Goal: Navigation & Orientation: Find specific page/section

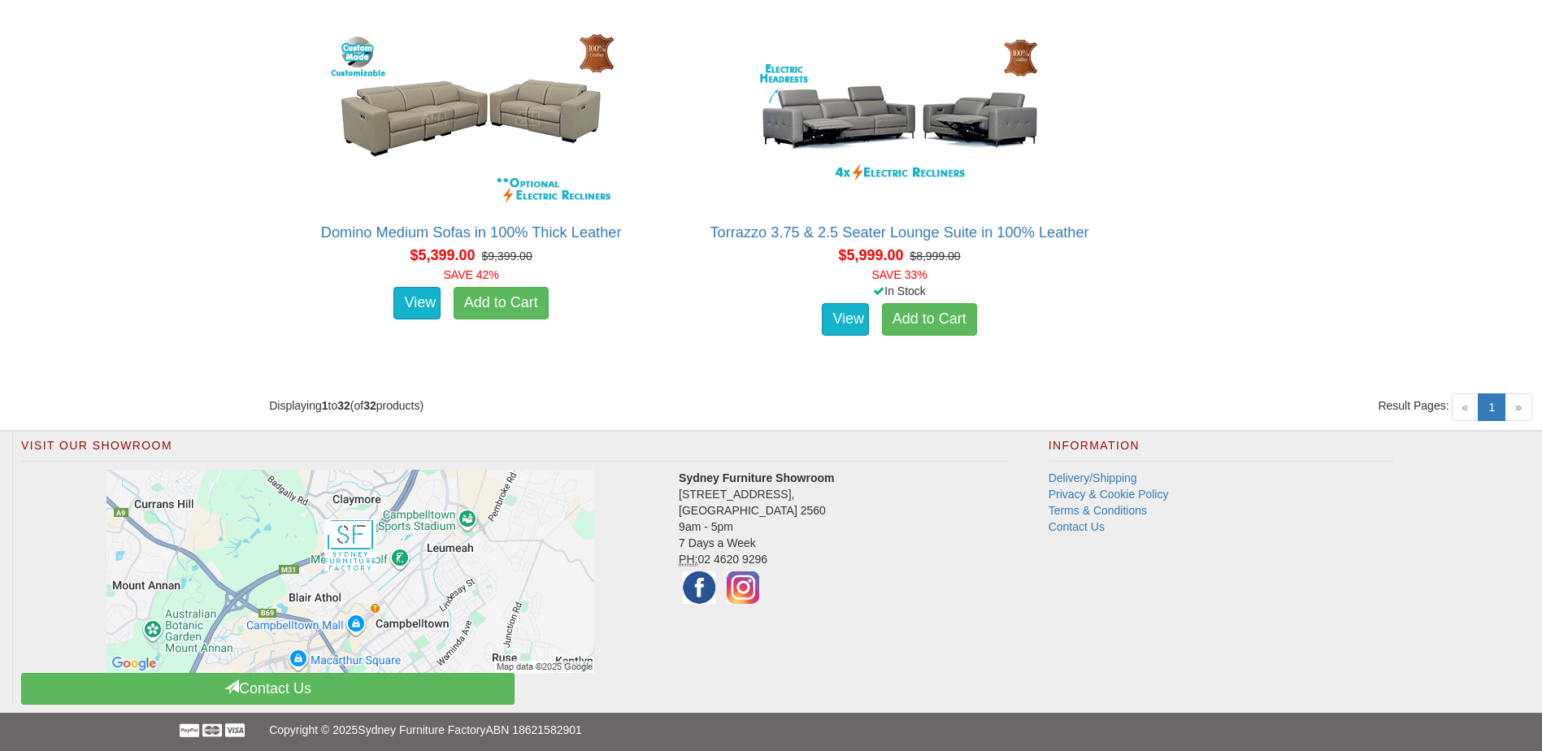
scroll to position [4649, 0]
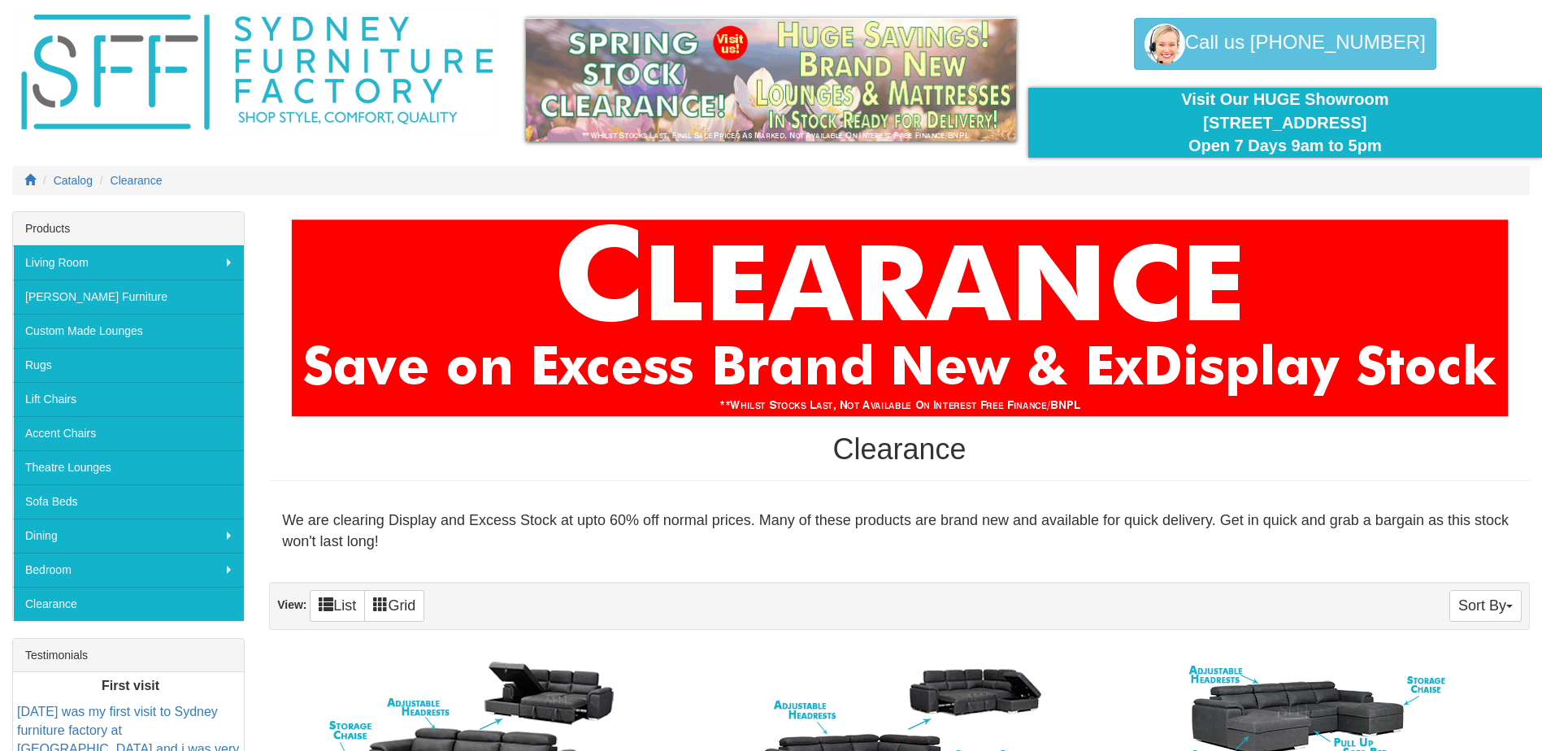
scroll to position [81, 0]
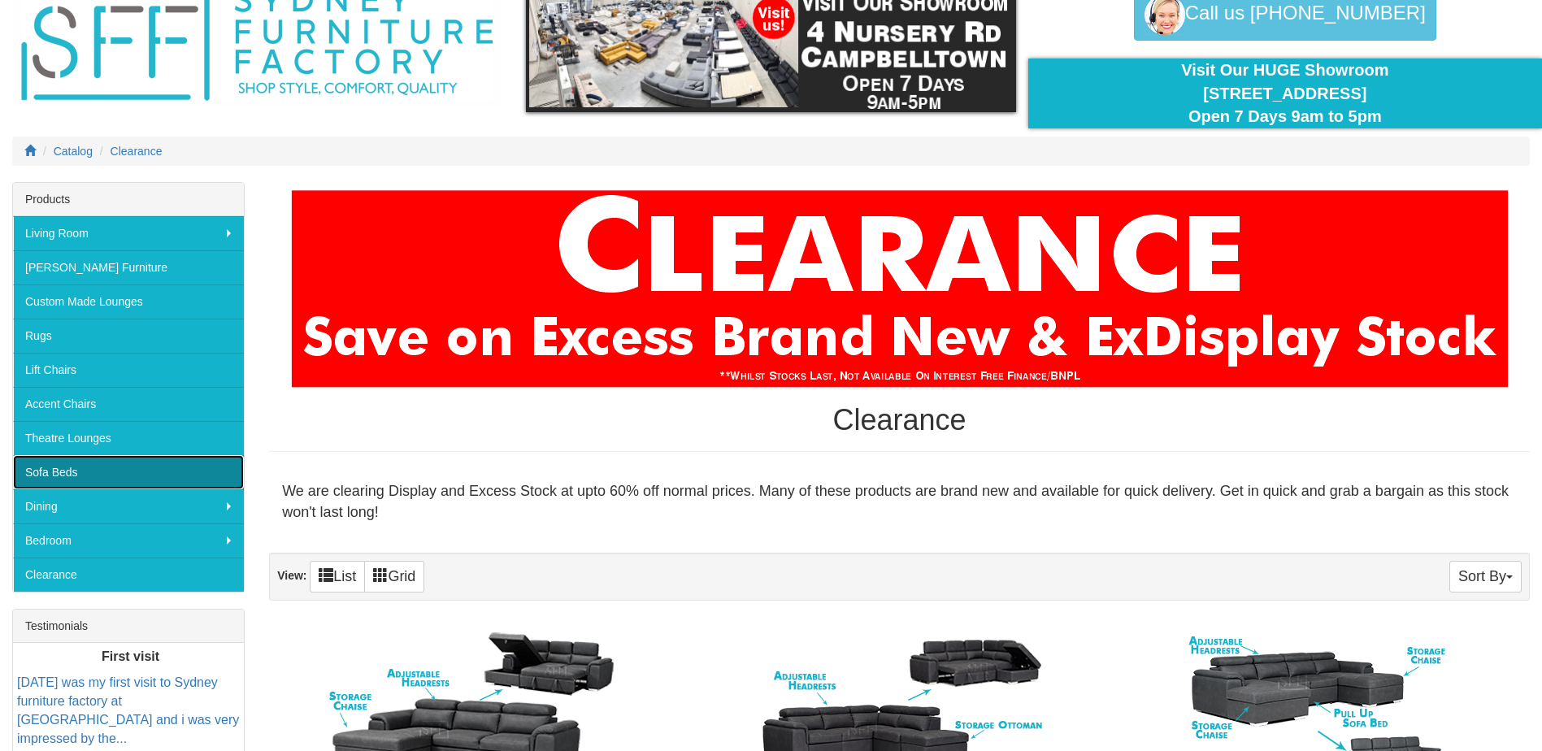
click at [127, 481] on link "Sofa Beds" at bounding box center [128, 472] width 231 height 34
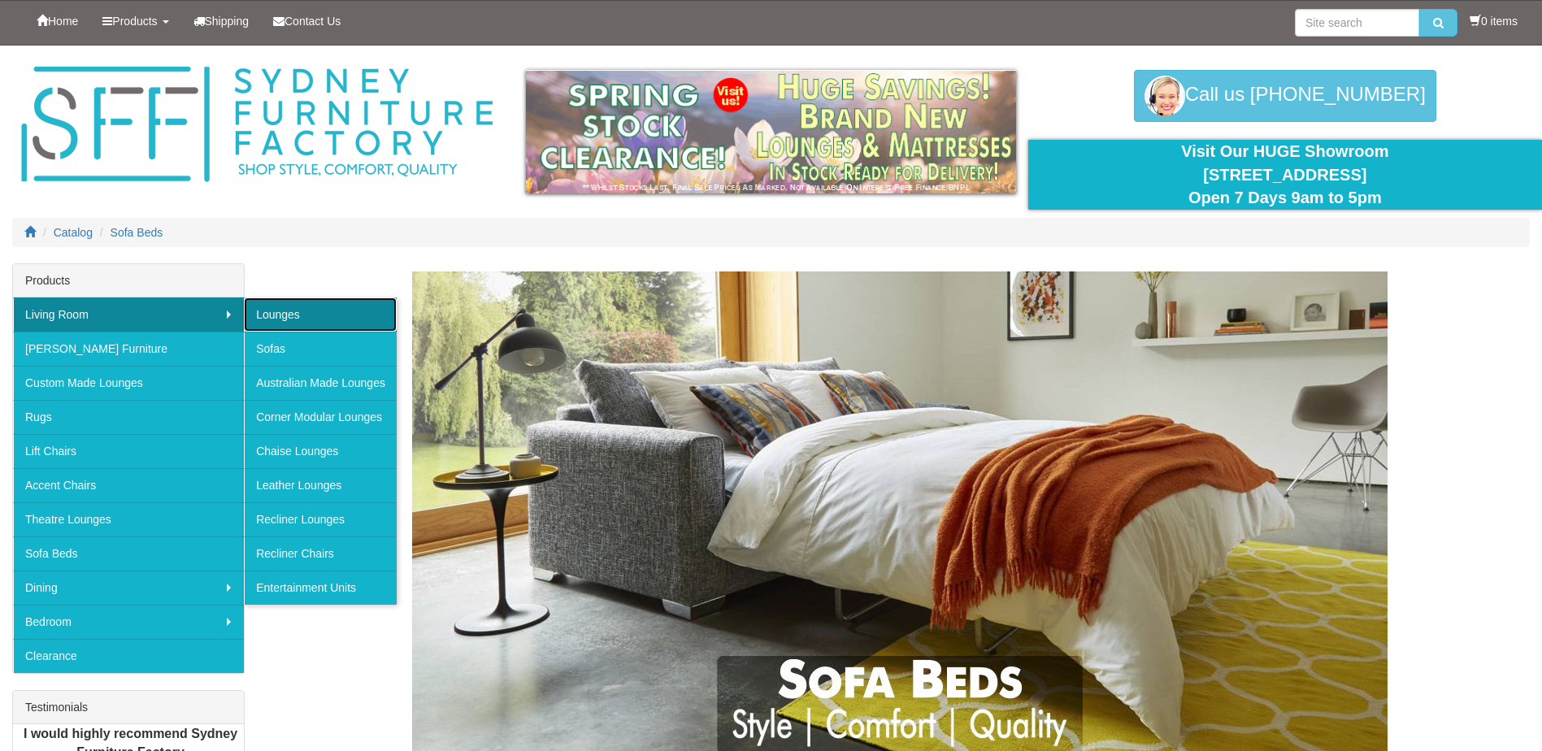
click at [303, 321] on link "Lounges" at bounding box center [320, 315] width 153 height 34
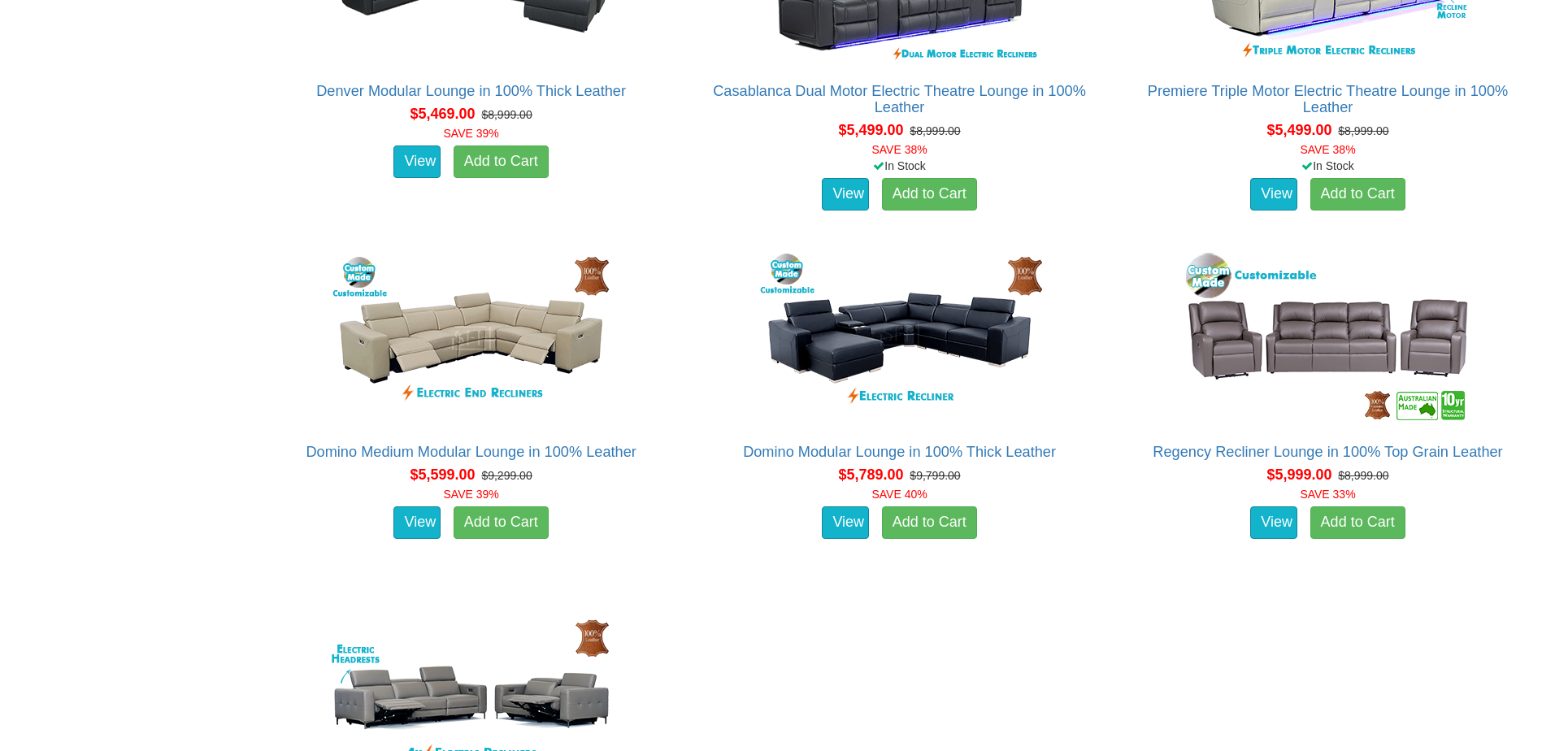
scroll to position [13335, 0]
